Goal: Communication & Community: Connect with others

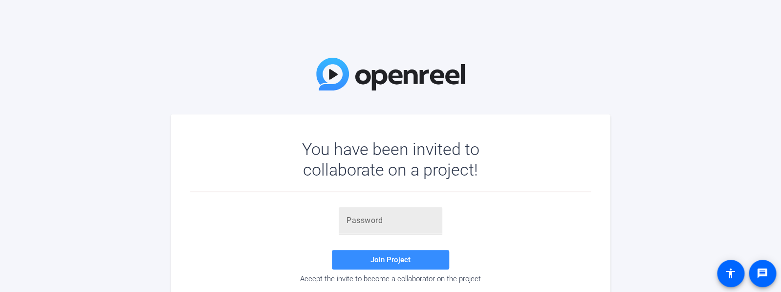
click at [371, 215] on input "text" at bounding box center [390, 220] width 88 height 12
paste input "h.dlx'"
type input "h.dlx'"
click at [398, 259] on span "Join Project" at bounding box center [390, 259] width 40 height 9
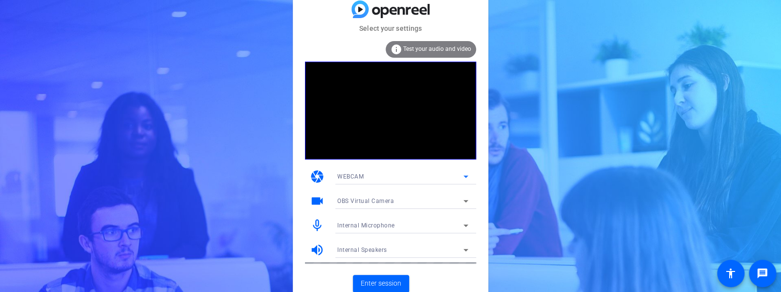
click at [468, 176] on icon at bounding box center [466, 176] width 12 height 12
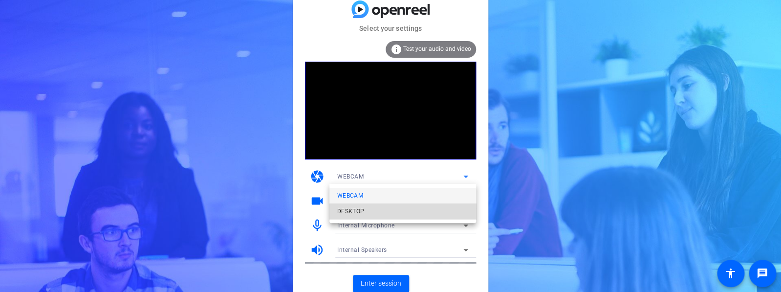
click at [451, 205] on mat-option "DESKTOP" at bounding box center [402, 211] width 147 height 16
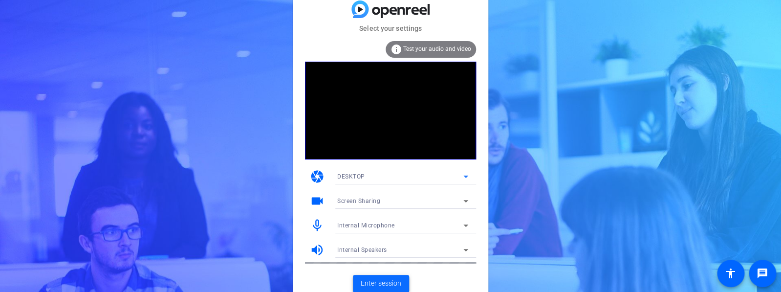
click at [385, 281] on span "Enter session" at bounding box center [381, 283] width 41 height 10
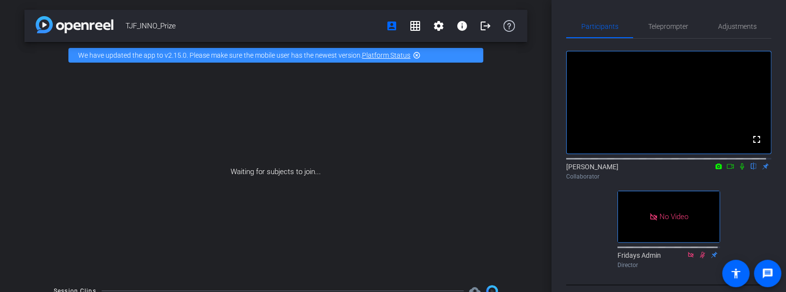
scroll to position [9, 0]
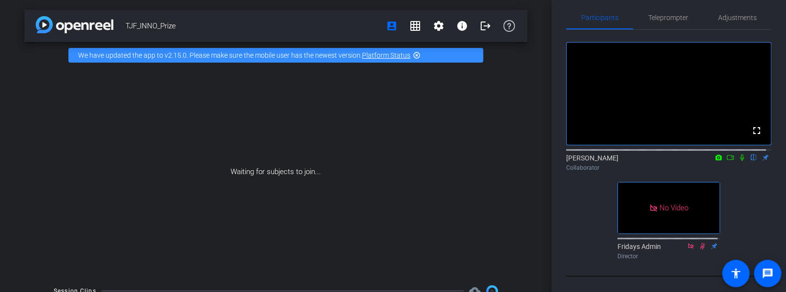
click at [726, 161] on icon at bounding box center [730, 157] width 8 height 7
click at [738, 161] on icon at bounding box center [742, 157] width 8 height 7
click at [433, 25] on mat-icon "settings" at bounding box center [439, 26] width 12 height 12
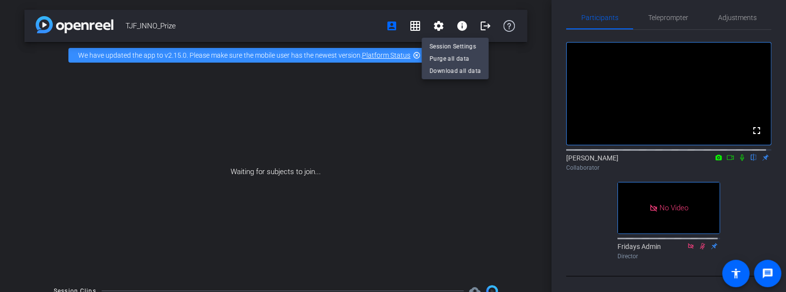
click at [471, 118] on div at bounding box center [393, 146] width 786 height 292
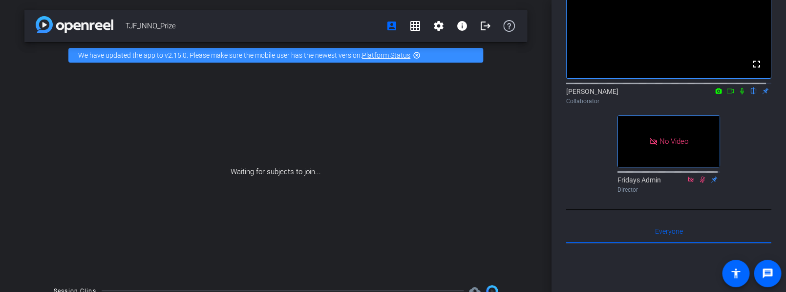
scroll to position [0, 0]
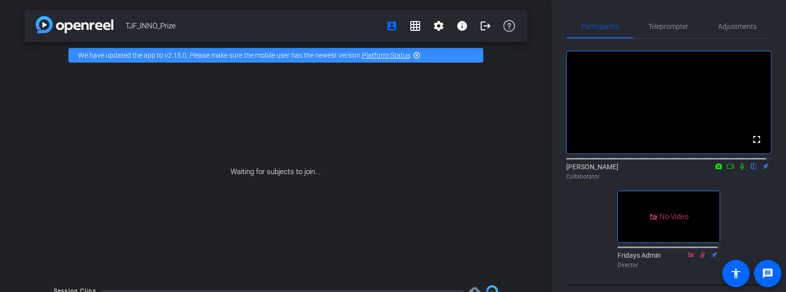
click at [740, 170] on icon at bounding box center [742, 166] width 4 height 6
click at [726, 170] on icon at bounding box center [730, 166] width 8 height 7
click at [724, 176] on div "[PERSON_NAME] Collaborator" at bounding box center [668, 171] width 205 height 19
click at [739, 169] on icon at bounding box center [741, 165] width 5 height 5
click at [670, 181] on div "Collaborator" at bounding box center [668, 176] width 205 height 9
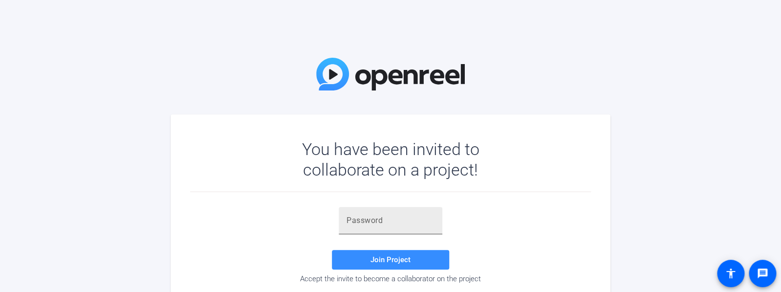
click at [423, 215] on input "text" at bounding box center [390, 220] width 88 height 12
paste input "h.dlx'"
type input "h.dlx'"
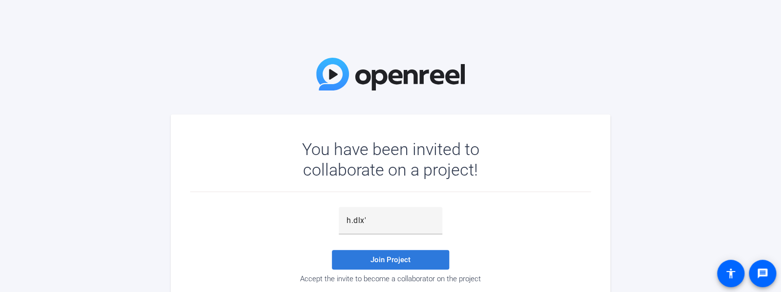
click at [422, 260] on span at bounding box center [390, 259] width 117 height 23
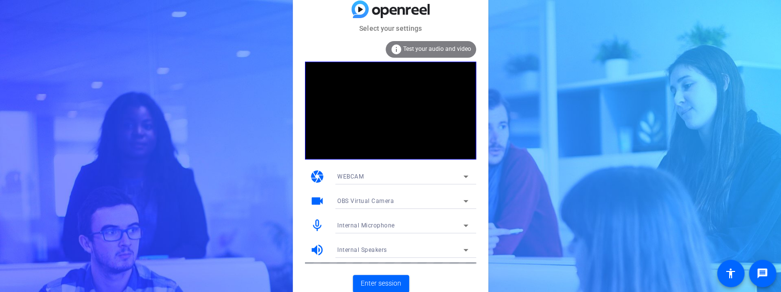
click at [467, 176] on icon at bounding box center [465, 176] width 5 height 2
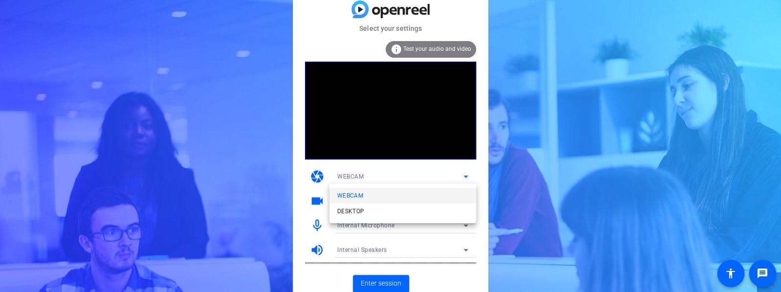
click at [450, 169] on div at bounding box center [390, 146] width 781 height 292
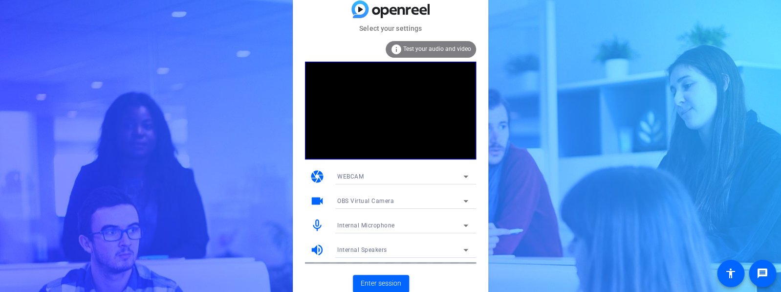
click at [469, 199] on icon at bounding box center [466, 201] width 12 height 12
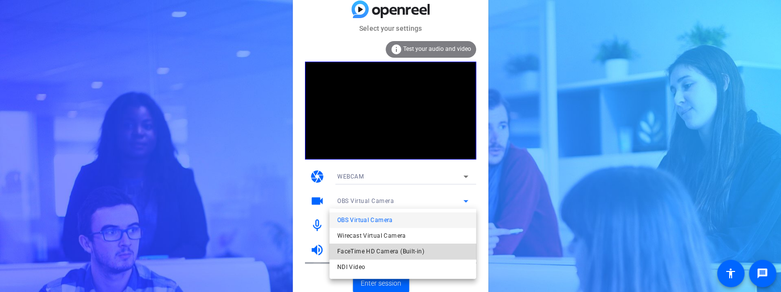
click at [452, 252] on mat-option "FaceTime HD Camera (Built-in)" at bounding box center [402, 251] width 147 height 16
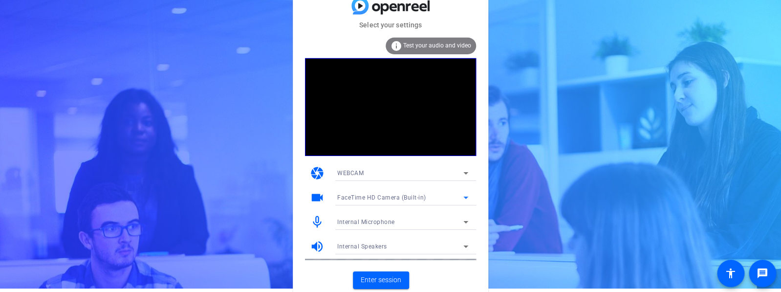
scroll to position [4, 0]
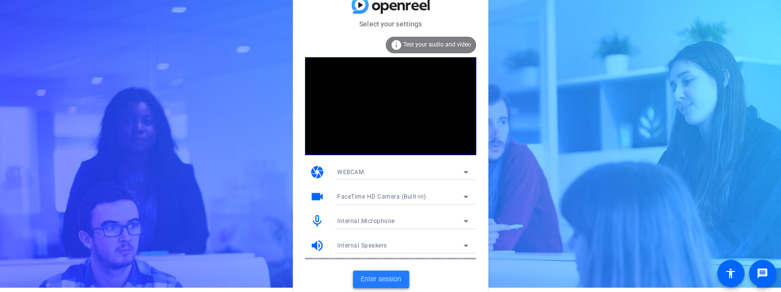
click at [390, 279] on span "Enter session" at bounding box center [381, 279] width 41 height 10
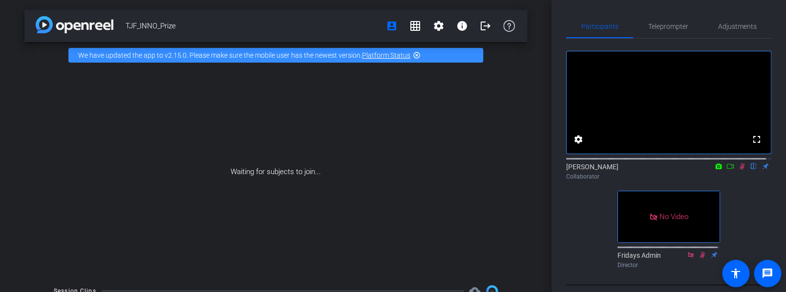
click at [748, 170] on mat-icon "flip" at bounding box center [754, 165] width 12 height 9
